Goal: Task Accomplishment & Management: Use online tool/utility

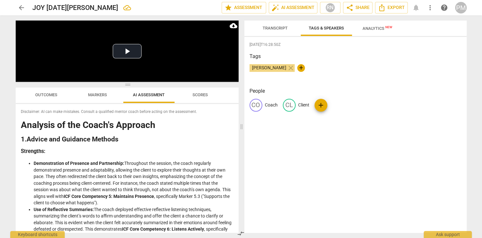
scroll to position [875, 0]
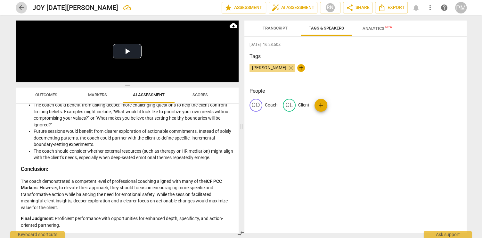
click at [21, 7] on span "arrow_back" at bounding box center [22, 8] width 8 height 8
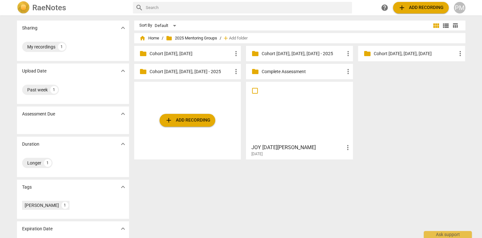
click at [181, 121] on span "add Add recording" at bounding box center [188, 120] width 46 height 8
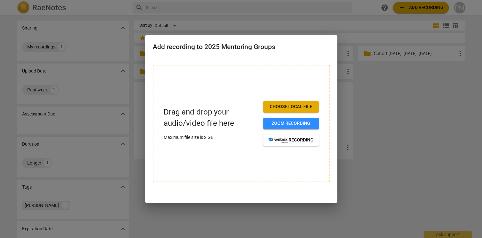
click at [396, 104] on div at bounding box center [241, 119] width 482 height 238
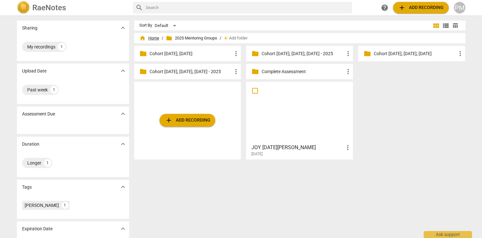
click at [153, 38] on span "home Home" at bounding box center [149, 38] width 20 height 6
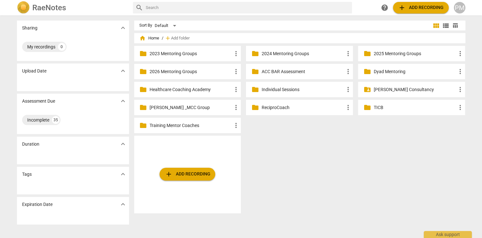
click at [285, 71] on p "ACC BAR Assessment" at bounding box center [302, 71] width 83 height 7
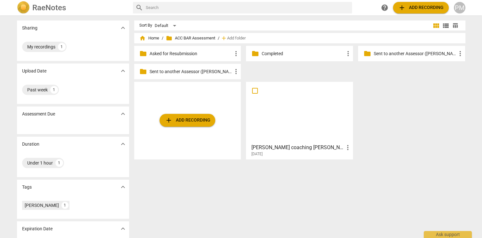
click at [290, 120] on div at bounding box center [299, 112] width 103 height 57
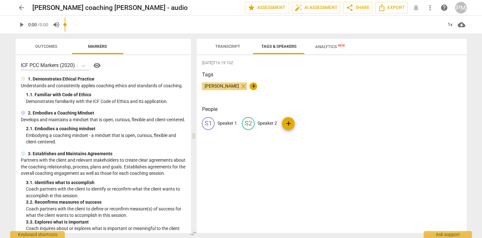
drag, startPoint x: 241, startPoint y: 127, endPoint x: 198, endPoint y: 117, distance: 44.3
click at [194, 118] on span at bounding box center [194, 136] width 4 height 204
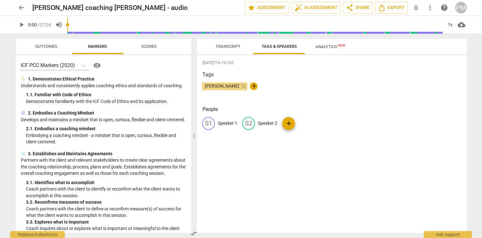
click at [231, 48] on span "Transcript" at bounding box center [227, 46] width 25 height 5
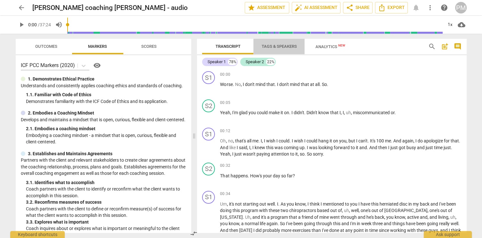
click at [272, 46] on span "Tags & Speakers" at bounding box center [278, 46] width 35 height 5
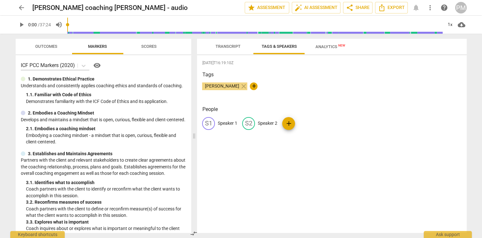
click at [223, 123] on p "Speaker 1" at bounding box center [228, 123] width 20 height 7
type input "Client"
click at [303, 123] on p "Speaker 2" at bounding box center [309, 123] width 20 height 7
type input "Coach"
click at [224, 45] on span "Transcript" at bounding box center [227, 46] width 25 height 5
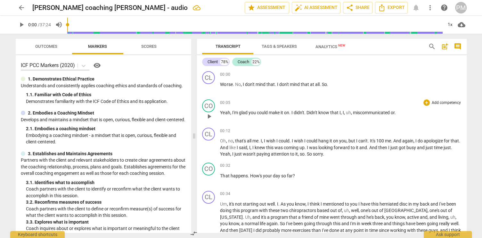
click at [443, 103] on p "Add competency" at bounding box center [446, 103] width 30 height 6
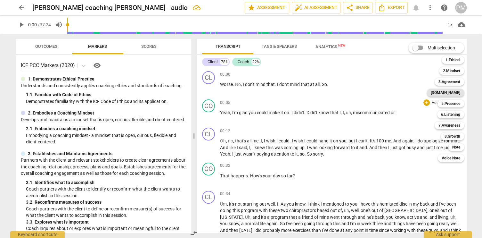
click at [454, 92] on b "[DOMAIN_NAME]" at bounding box center [445, 93] width 29 height 8
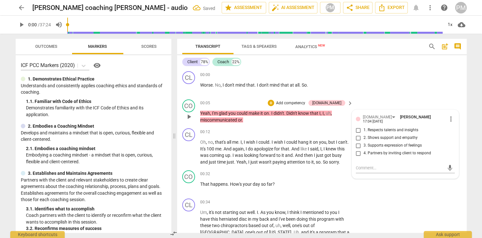
click at [377, 135] on span "2. Shows support and empathy" at bounding box center [391, 138] width 54 height 6
click at [364, 134] on input "2. Shows support and empathy" at bounding box center [358, 138] width 10 height 8
checkbox input "true"
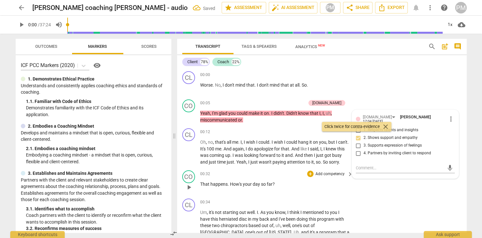
click at [329, 177] on p "Add competency" at bounding box center [330, 174] width 30 height 6
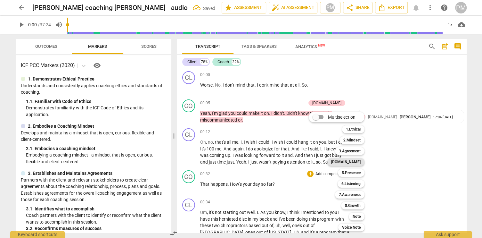
click at [353, 162] on b "[DOMAIN_NAME]" at bounding box center [345, 162] width 29 height 8
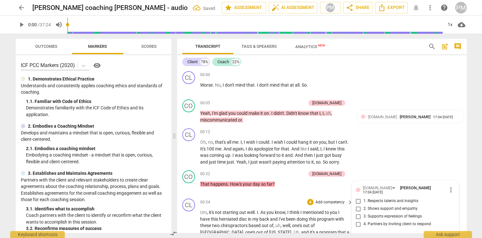
scroll to position [92, 0]
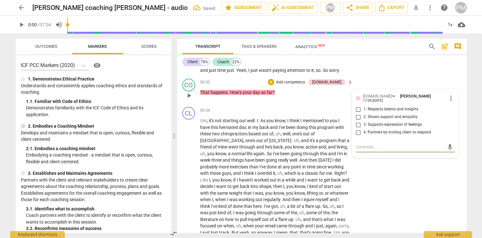
click at [383, 135] on span "4. Partners by inviting client to respond" at bounding box center [398, 132] width 68 height 6
click at [364, 136] on input "4. Partners by inviting client to respond" at bounding box center [358, 132] width 10 height 8
checkbox input "true"
click at [370, 120] on span "2. Shows support and empathy" at bounding box center [391, 117] width 54 height 6
click at [364, 121] on input "2. Shows support and empathy" at bounding box center [358, 117] width 10 height 8
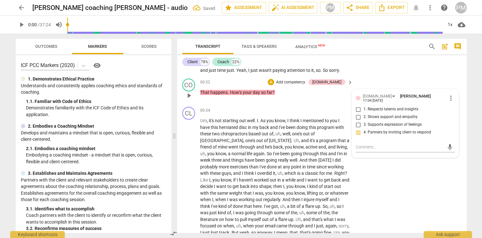
checkbox input "true"
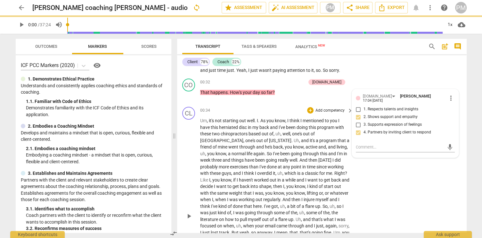
click at [291, 169] on span "point" at bounding box center [296, 166] width 11 height 5
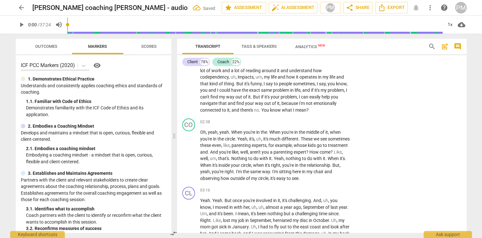
scroll to position [305, 0]
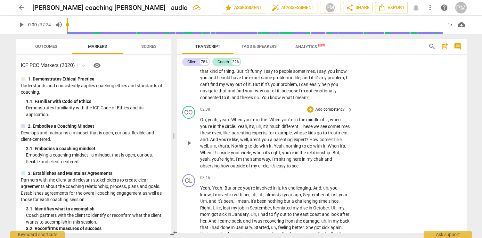
click at [327, 112] on p "Add competency" at bounding box center [330, 110] width 30 height 6
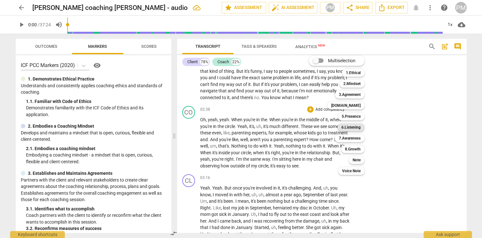
click at [353, 125] on b "6.Listening" at bounding box center [351, 127] width 19 height 8
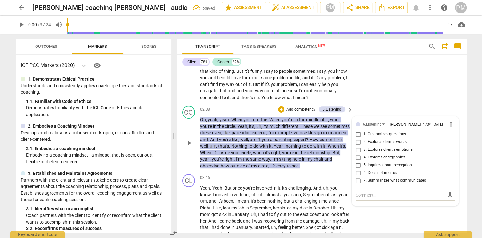
click at [364, 183] on span "7. Summarizes what communicated" at bounding box center [395, 181] width 63 height 6
click at [363, 184] on input "7. Summarizes what communicated" at bounding box center [358, 181] width 10 height 8
checkbox input "true"
click at [370, 137] on span "1. Customizes questions" at bounding box center [385, 134] width 43 height 6
click at [364, 138] on input "1. Customizes questions" at bounding box center [358, 134] width 10 height 8
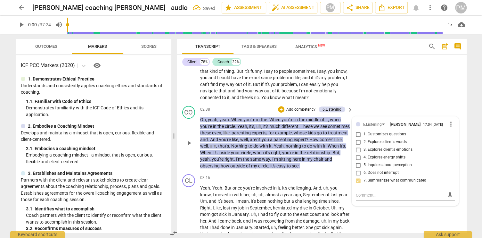
checkbox input "true"
